Goal: Communication & Community: Answer question/provide support

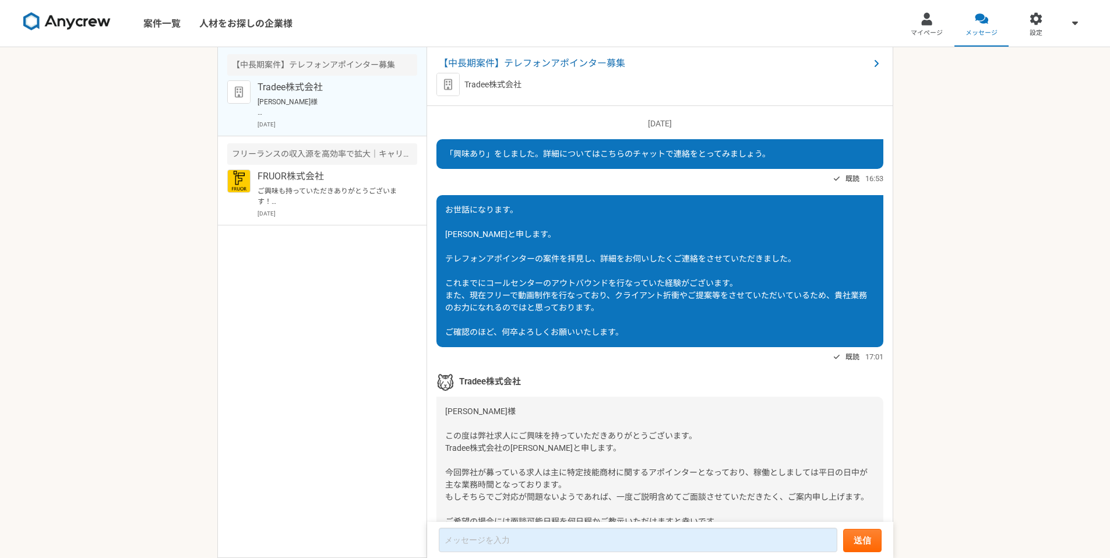
scroll to position [546, 0]
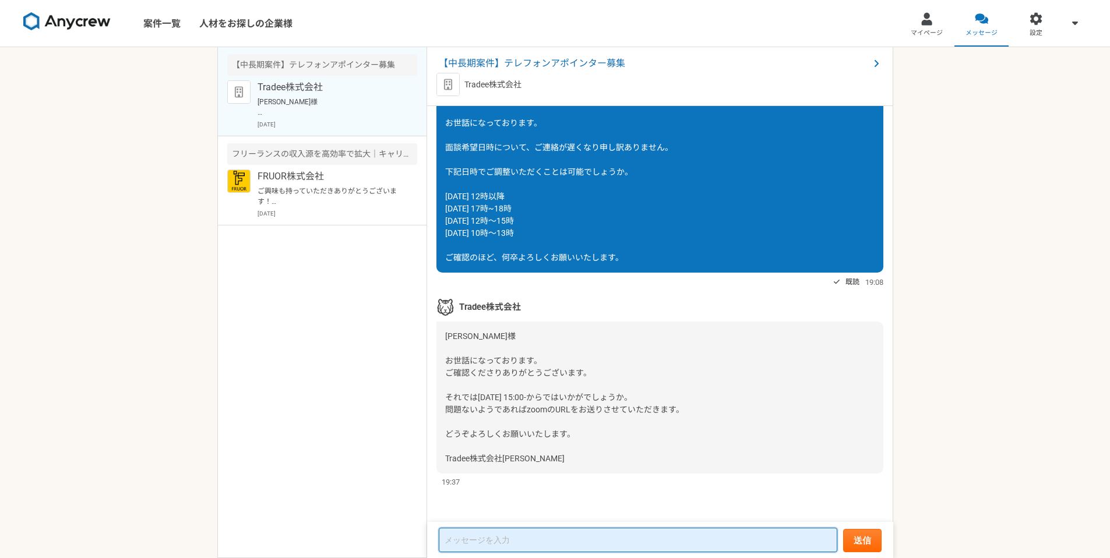
click at [486, 534] on textarea at bounding box center [638, 540] width 399 height 24
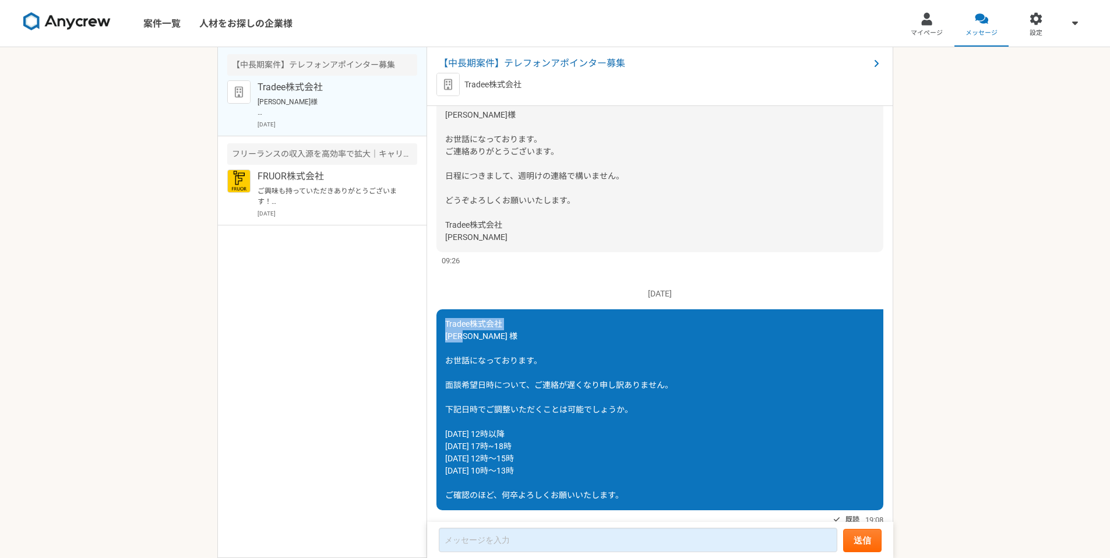
drag, startPoint x: 444, startPoint y: 337, endPoint x: 482, endPoint y: 351, distance: 40.9
click at [482, 351] on div "Tradee株式会社 [PERSON_NAME] 様 お世話になっております。 面談希望日時について、ご連絡が遅くなり申し訳ありません。 下記日時でご調整いた…" at bounding box center [660, 410] width 447 height 201
copy span "Tradee株式会社 [PERSON_NAME] 様"
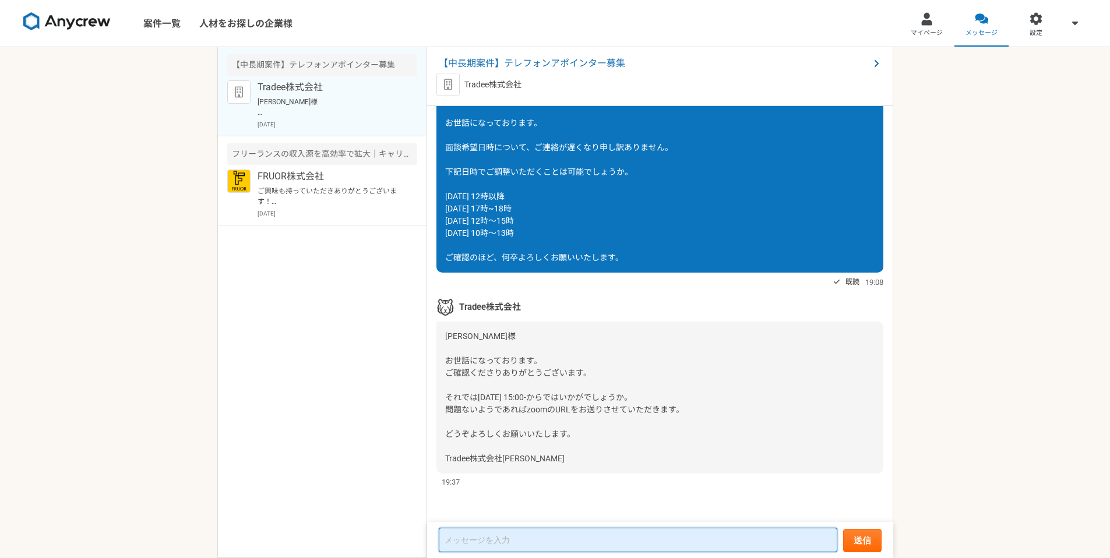
click at [508, 549] on textarea at bounding box center [638, 540] width 399 height 24
paste textarea "Tradee株式会社 [PERSON_NAME] 様"
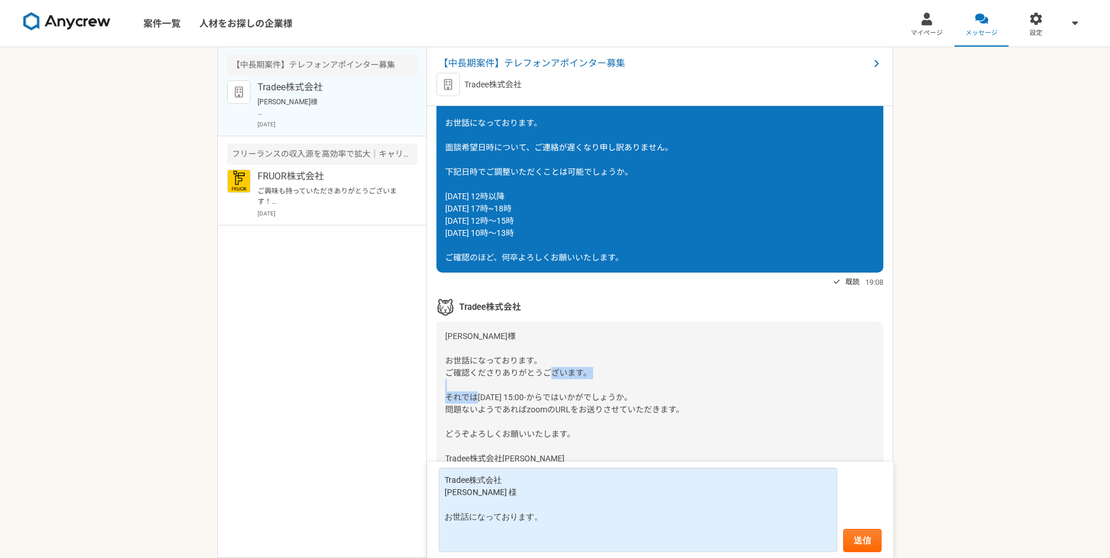
drag, startPoint x: 477, startPoint y: 397, endPoint x: 521, endPoint y: 396, distance: 43.7
click at [521, 396] on span "[PERSON_NAME]様 お世話になっております。 ご確認くださりありがとうございます。 それでは[DATE] 15:00-からではいかがでしょうか。 問…" at bounding box center [564, 398] width 239 height 132
copy span "[DATE] 15:00-"
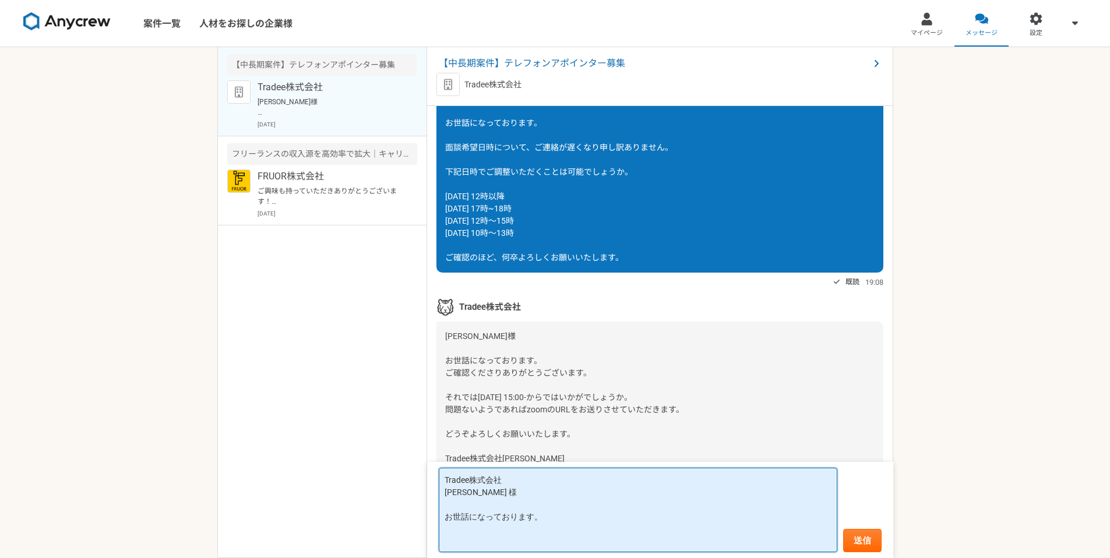
click at [547, 541] on textarea "Tradee株式会社 [PERSON_NAME] 様 お世話になっております。" at bounding box center [638, 510] width 399 height 85
paste textarea "[DATE] 15:00-"
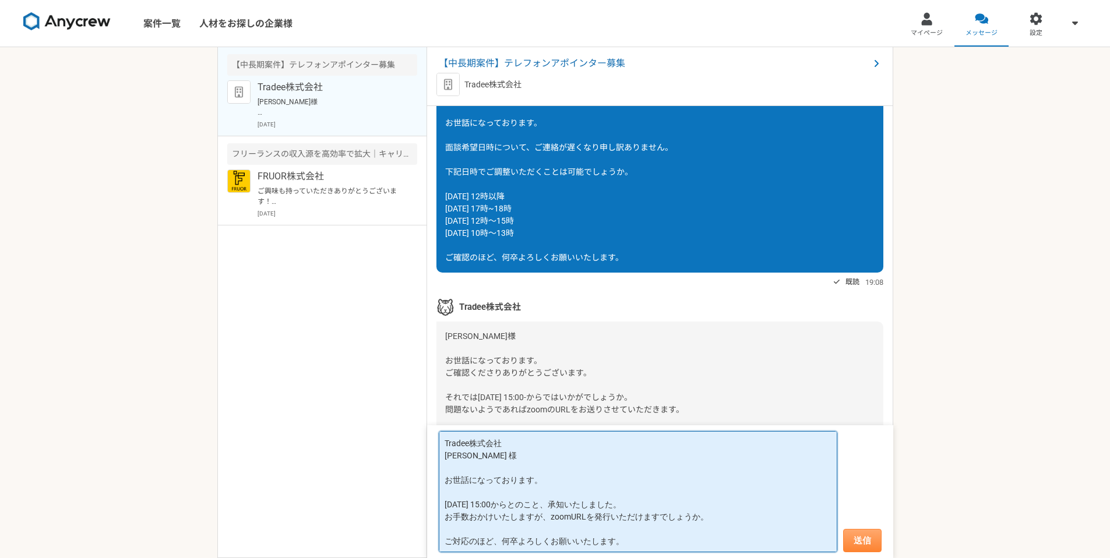
type textarea "Tradee株式会社 [PERSON_NAME] 様 お世話になっております。 [DATE] 15:00からとのこと、承知いたしました。 お手数おかけいたしま…"
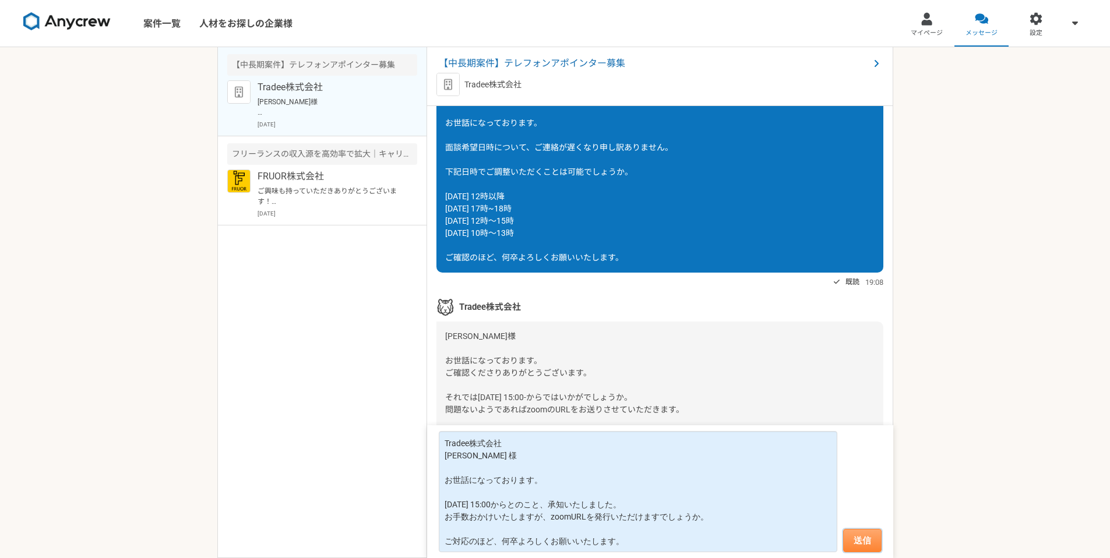
click at [861, 540] on button "送信" at bounding box center [862, 540] width 38 height 23
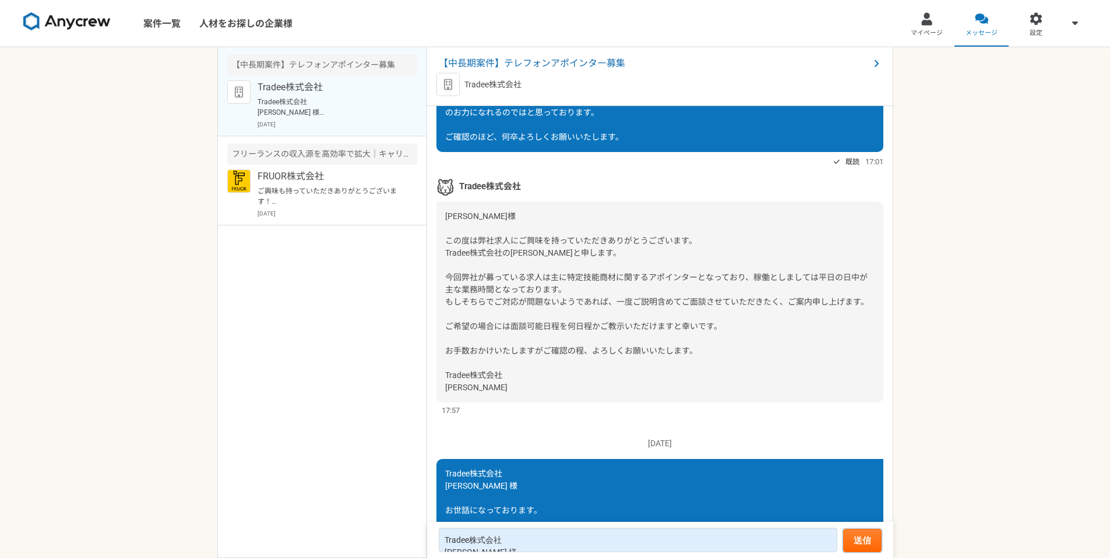
scroll to position [193, 0]
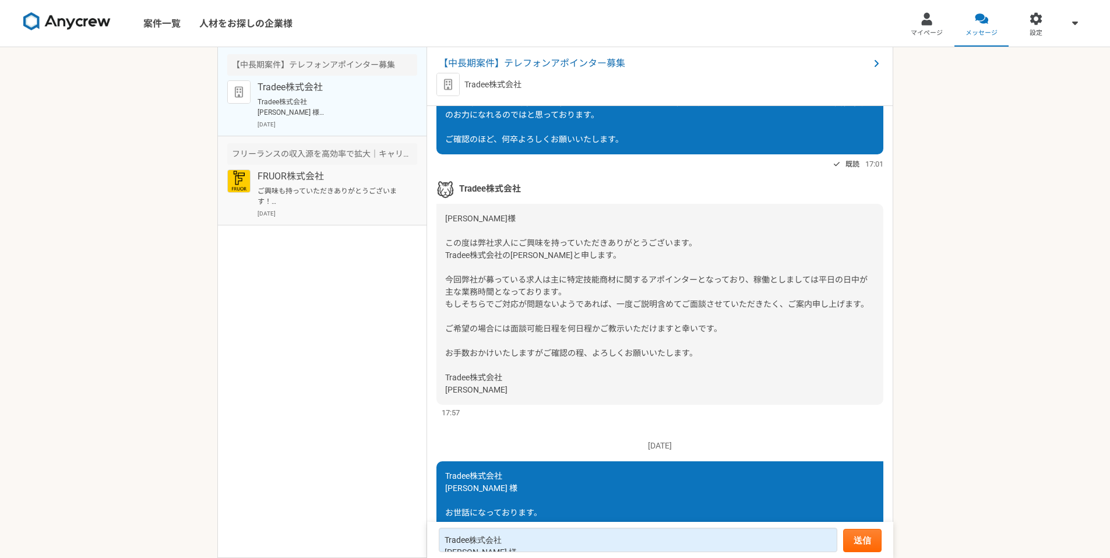
click at [318, 161] on div "フリーランスの収入源を高効率で拡大｜キャリアアドバイザー（完全リモート）" at bounding box center [322, 154] width 190 height 22
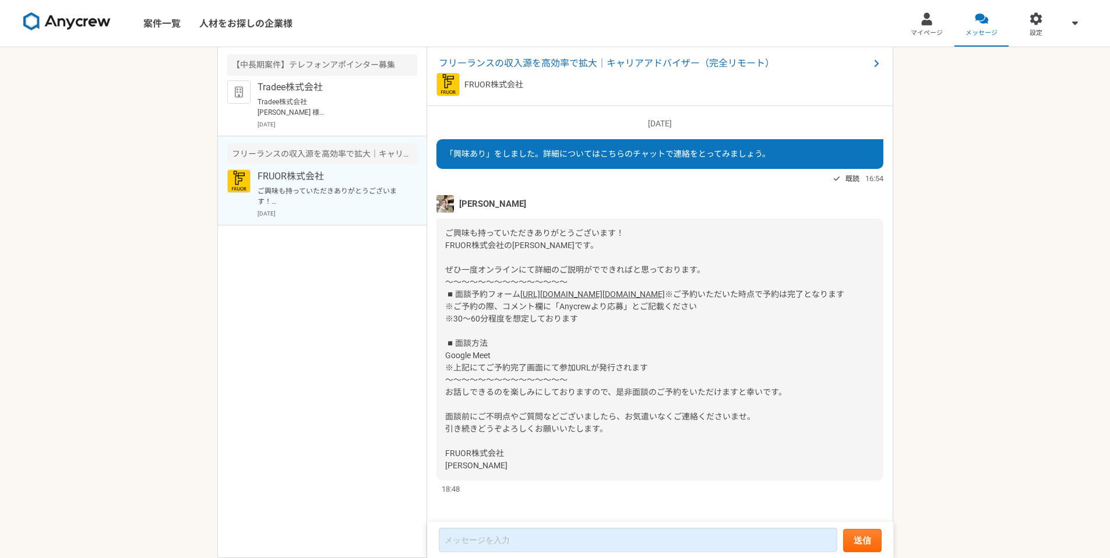
scroll to position [31, 0]
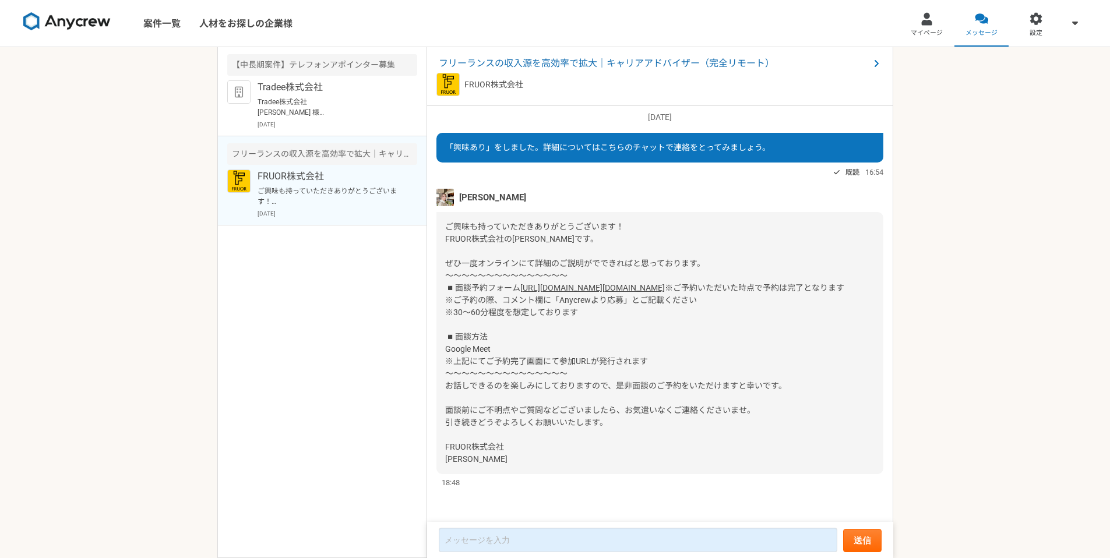
click at [521, 283] on link "[URL][DOMAIN_NAME][DOMAIN_NAME]" at bounding box center [593, 287] width 145 height 9
